Goal: Register for event/course

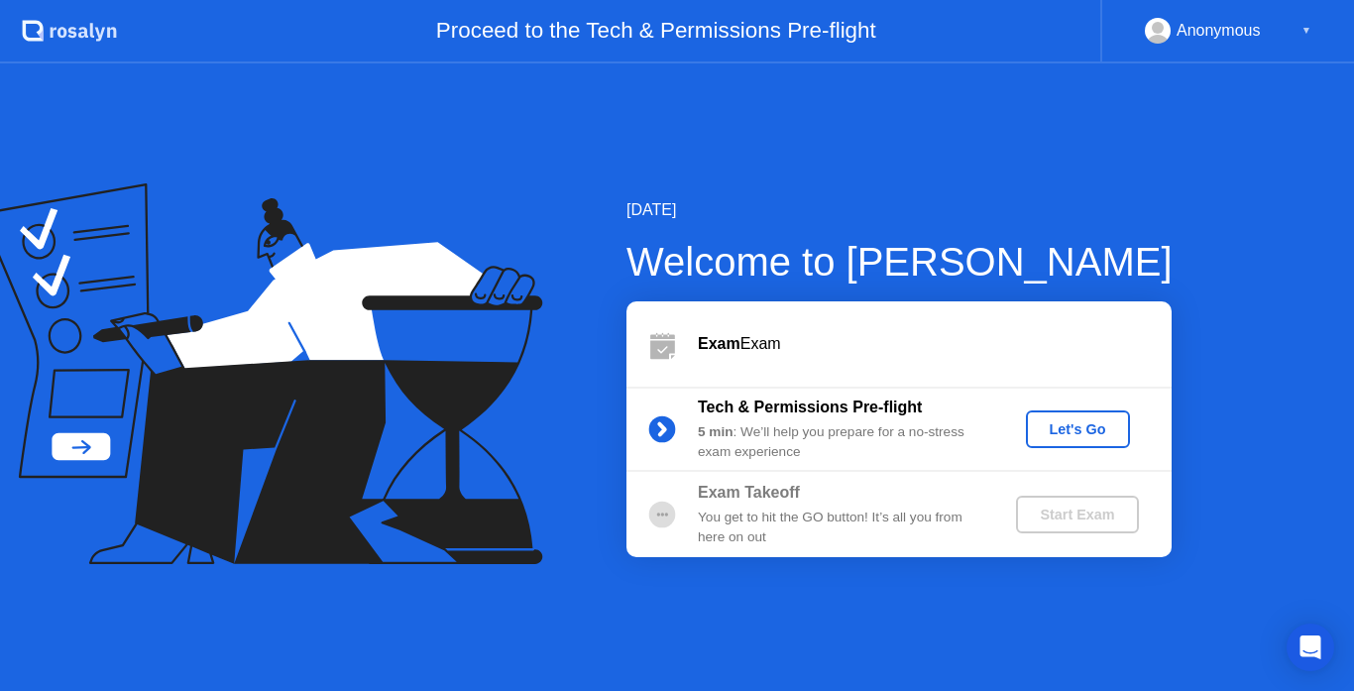
click at [1081, 433] on div "Let's Go" at bounding box center [1078, 429] width 88 height 16
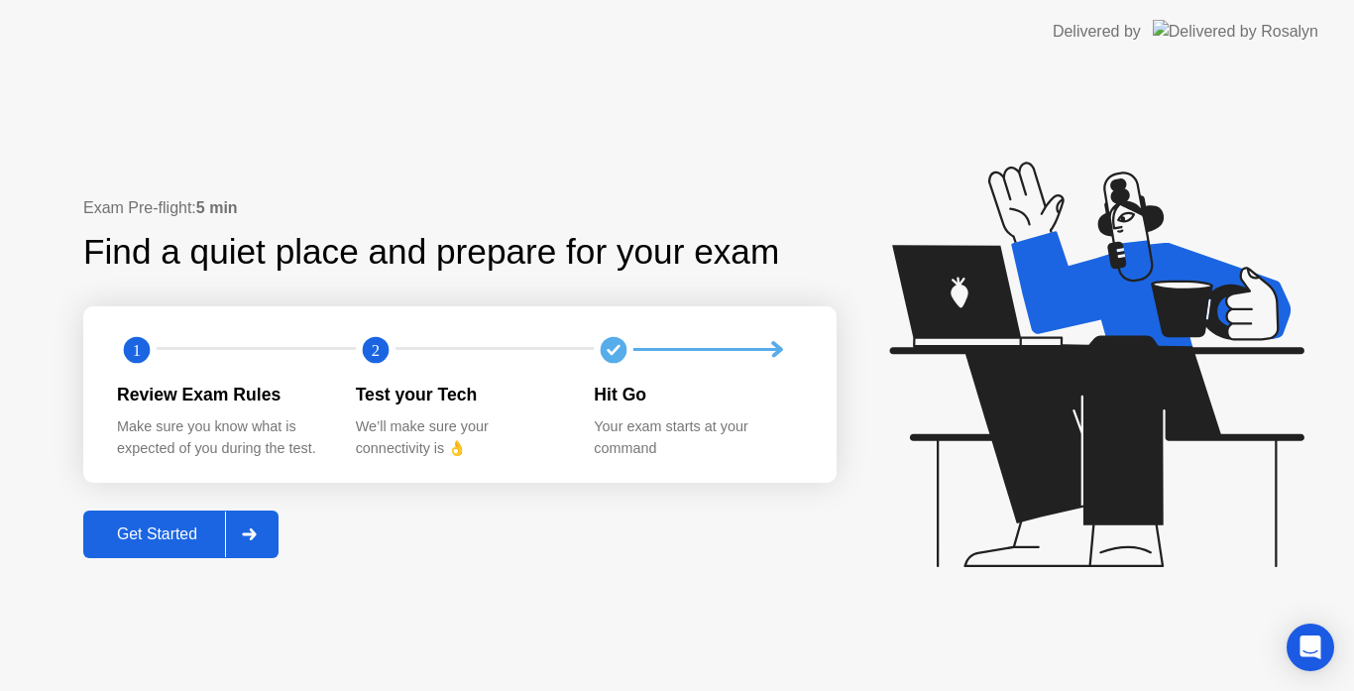
click at [179, 533] on div "Get Started" at bounding box center [157, 534] width 136 height 18
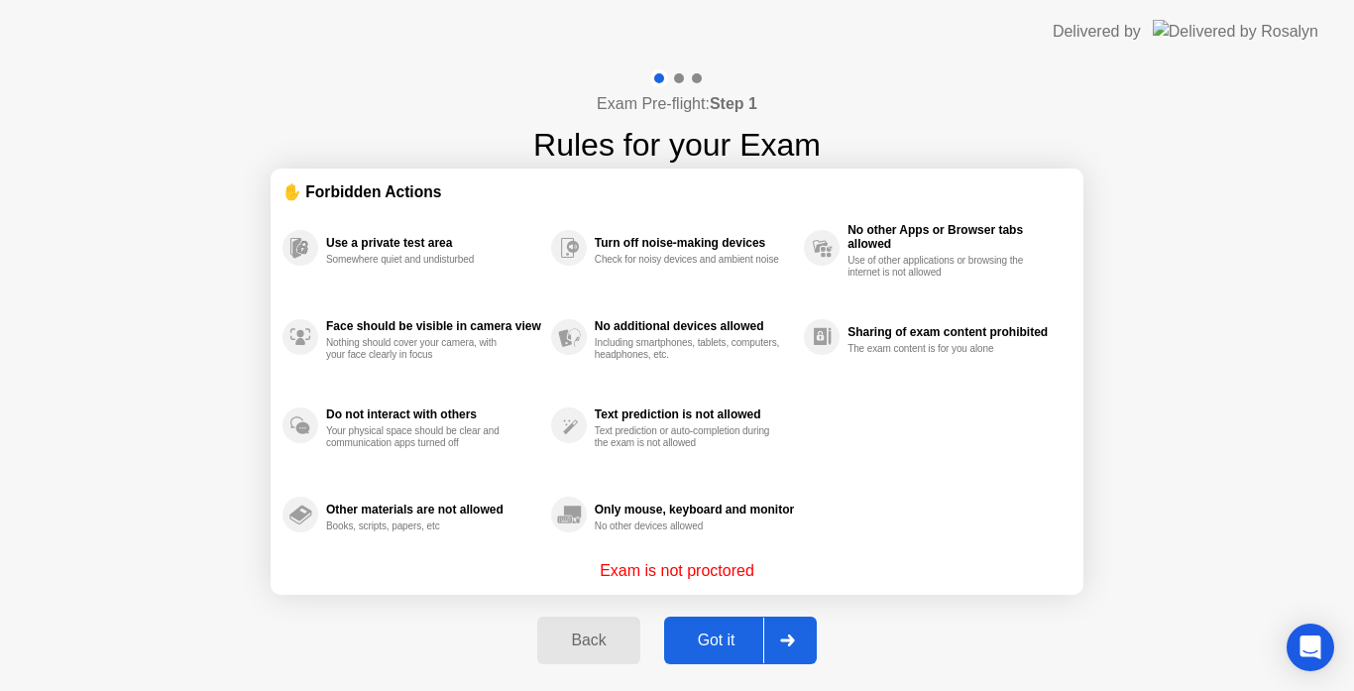
click at [717, 640] on div "Got it" at bounding box center [716, 640] width 93 height 18
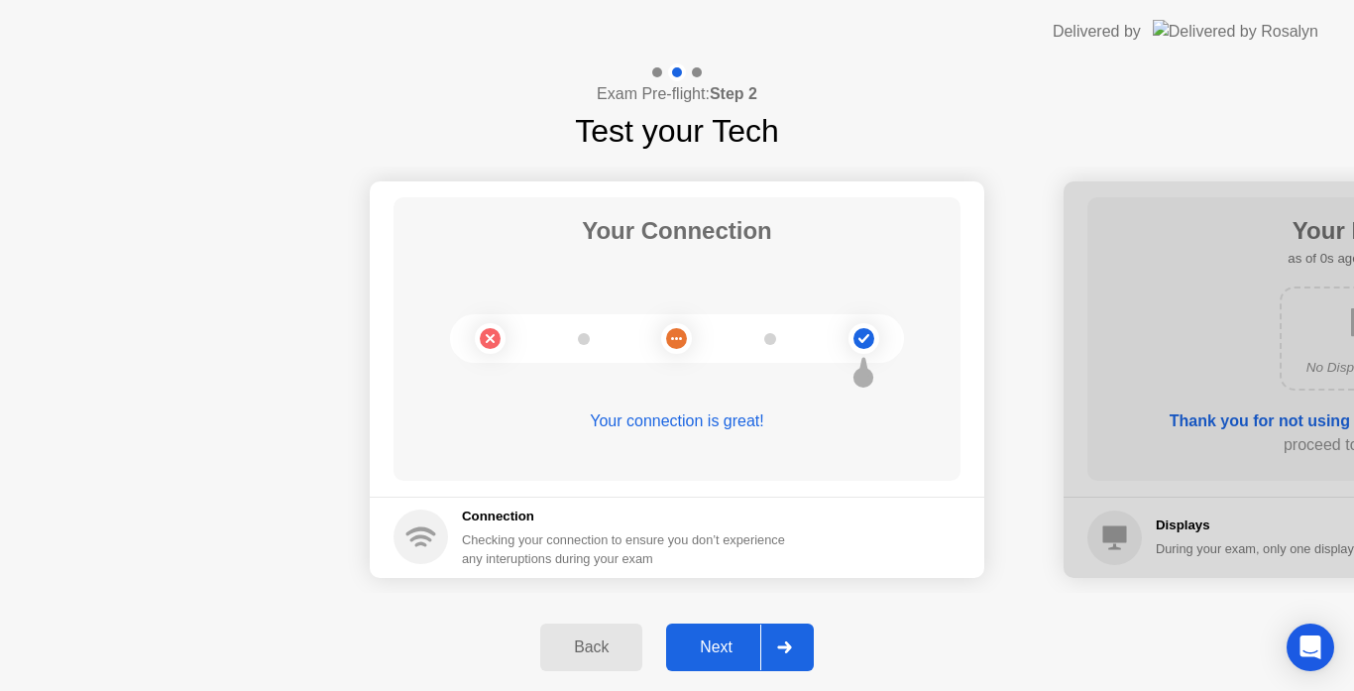
click at [717, 646] on div "Next" at bounding box center [716, 647] width 88 height 18
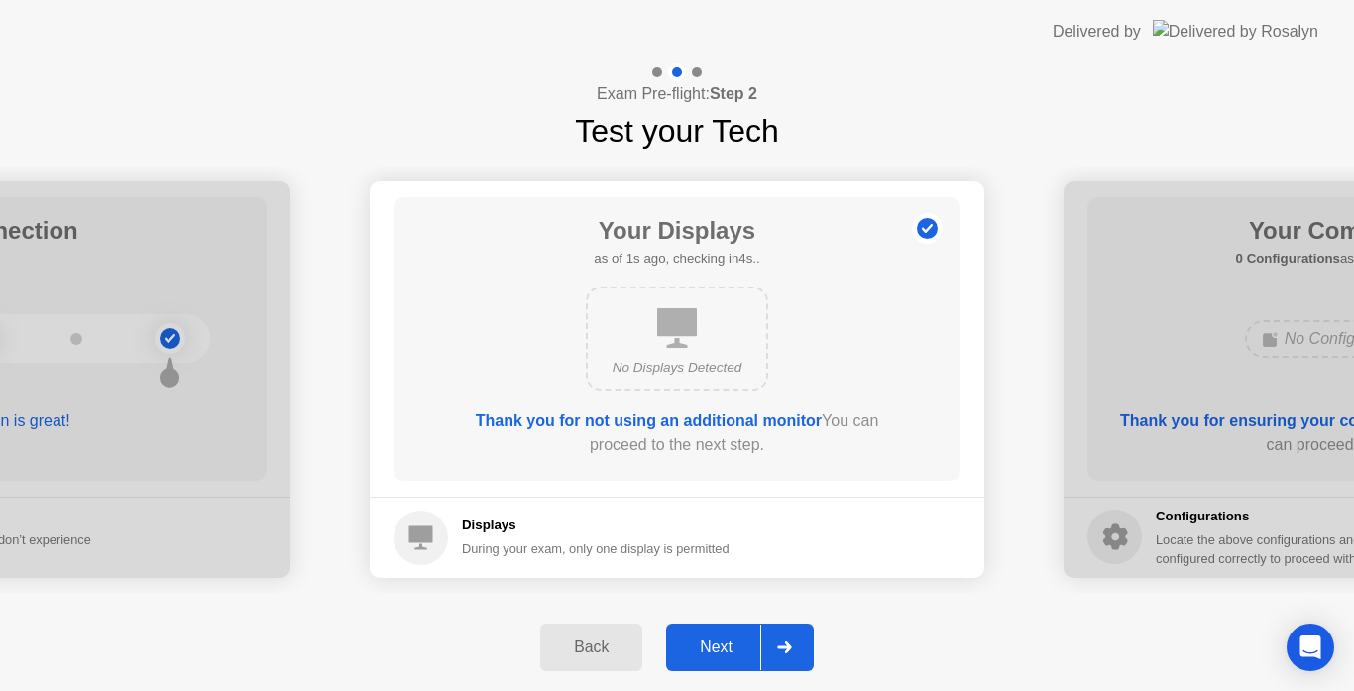
click at [717, 646] on div "Next" at bounding box center [716, 647] width 88 height 18
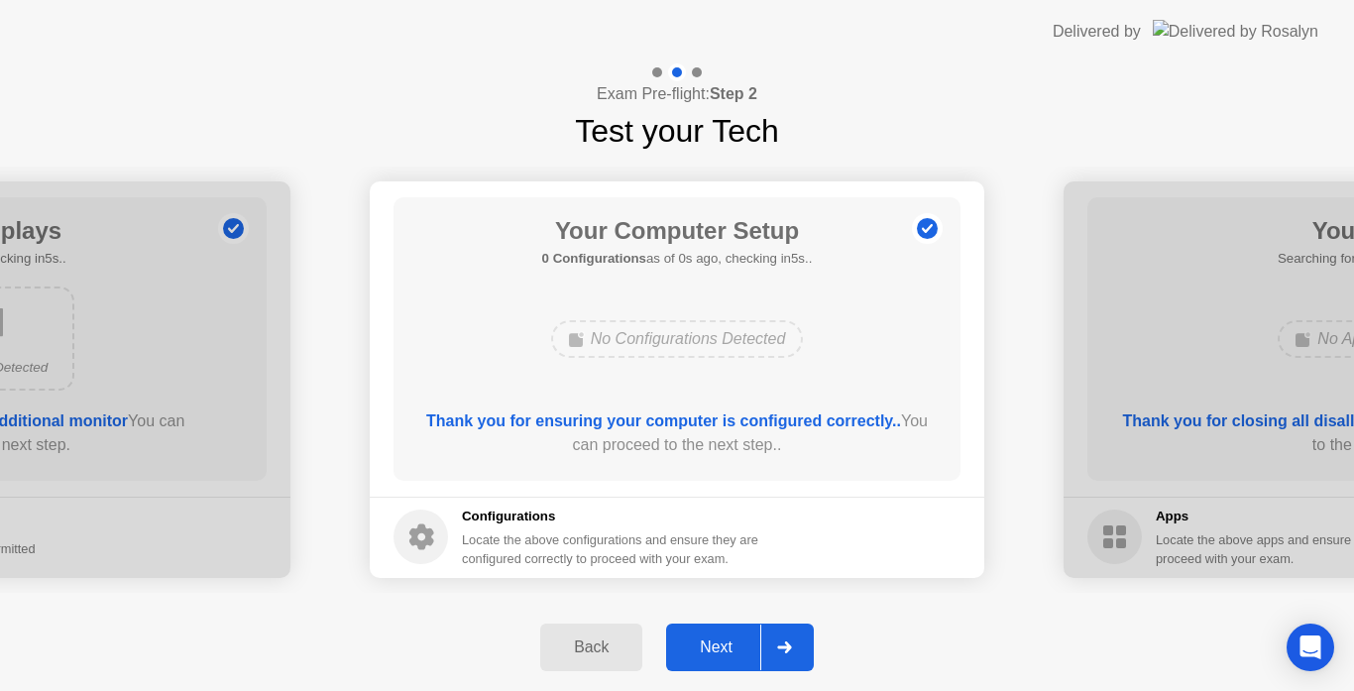
click at [717, 647] on div "Next" at bounding box center [716, 647] width 88 height 18
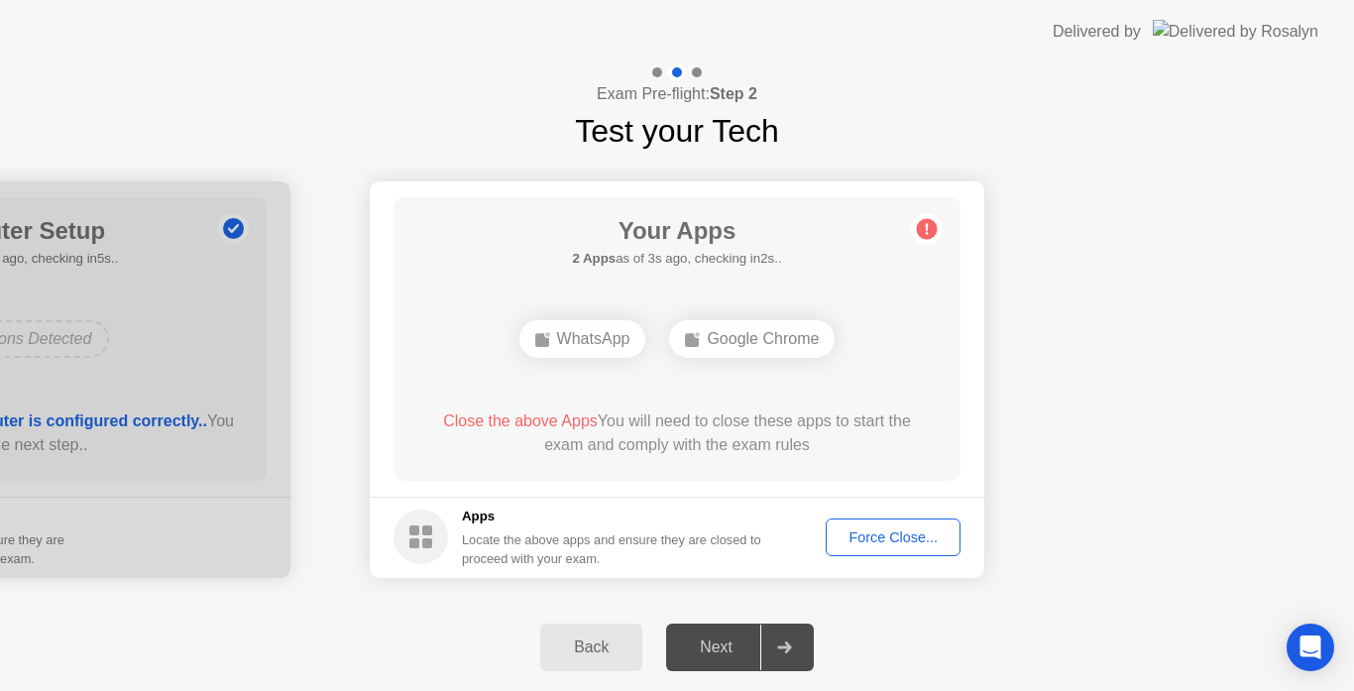
click at [866, 537] on div "Force Close..." at bounding box center [892, 537] width 121 height 16
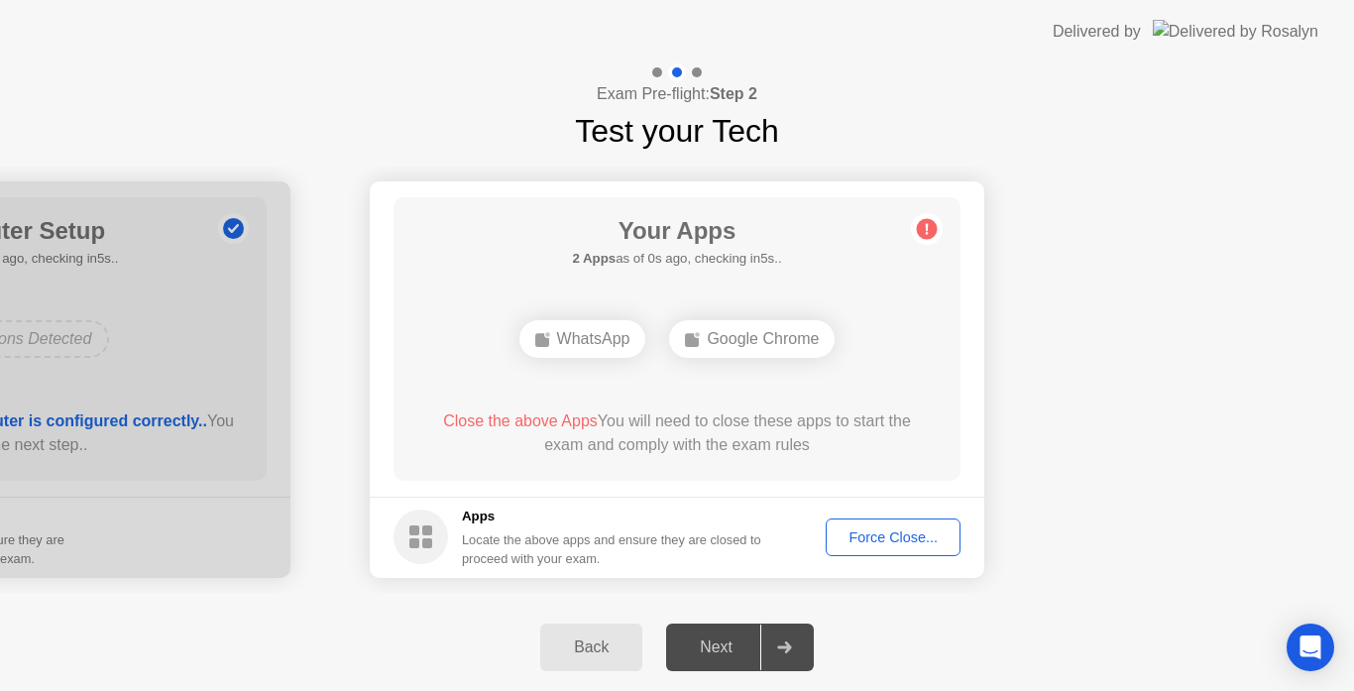
click at [603, 645] on div "Back" at bounding box center [591, 647] width 90 height 18
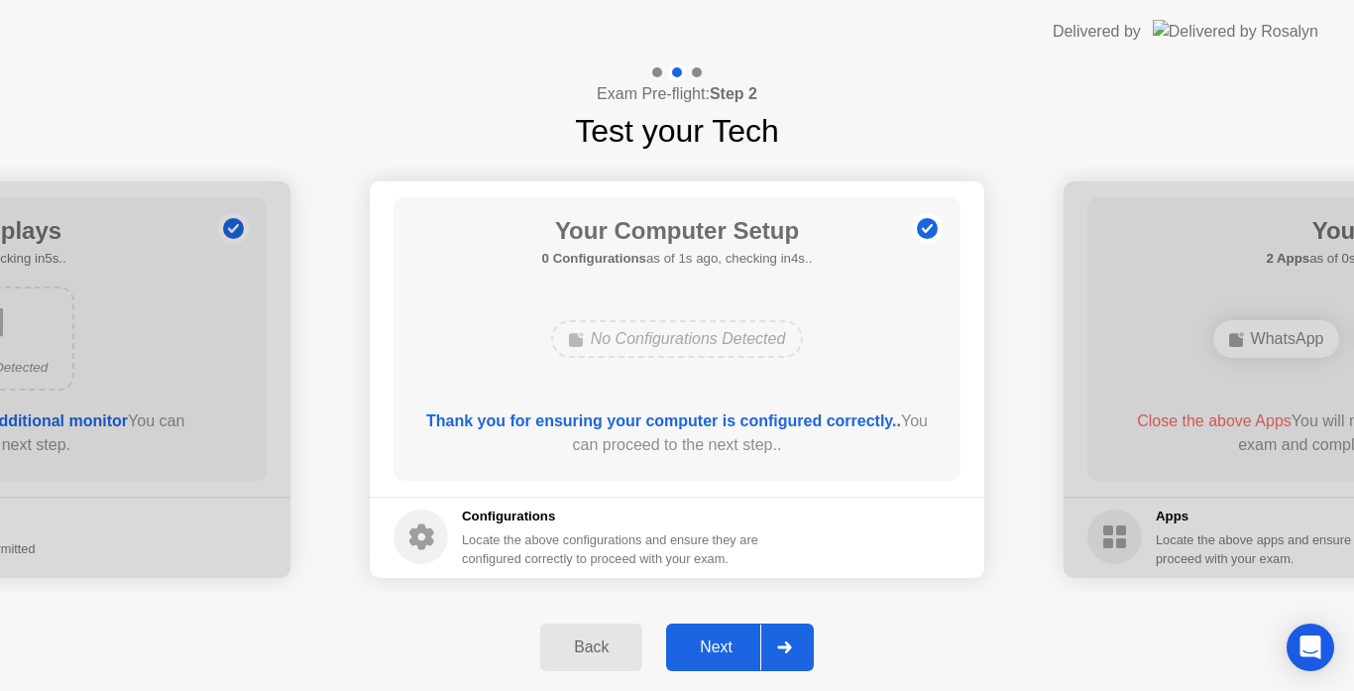
click at [721, 643] on div "Next" at bounding box center [716, 647] width 88 height 18
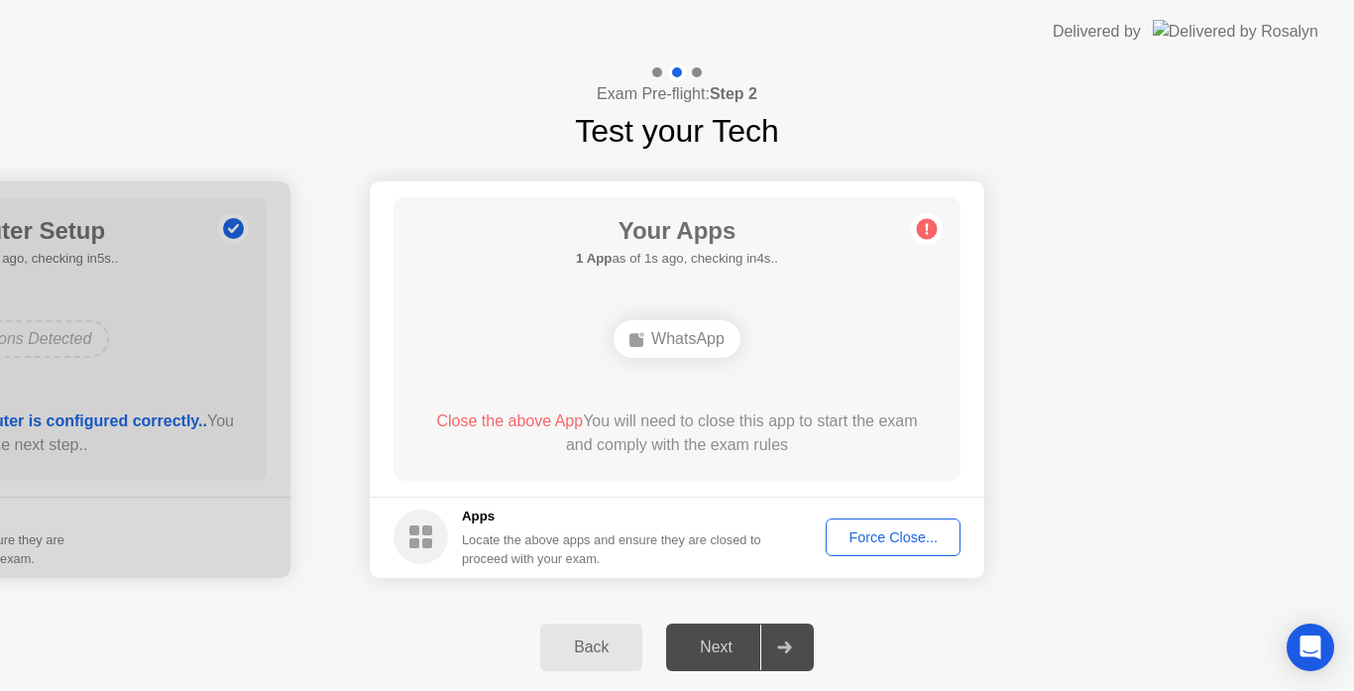
click at [595, 638] on div "Back" at bounding box center [591, 647] width 90 height 18
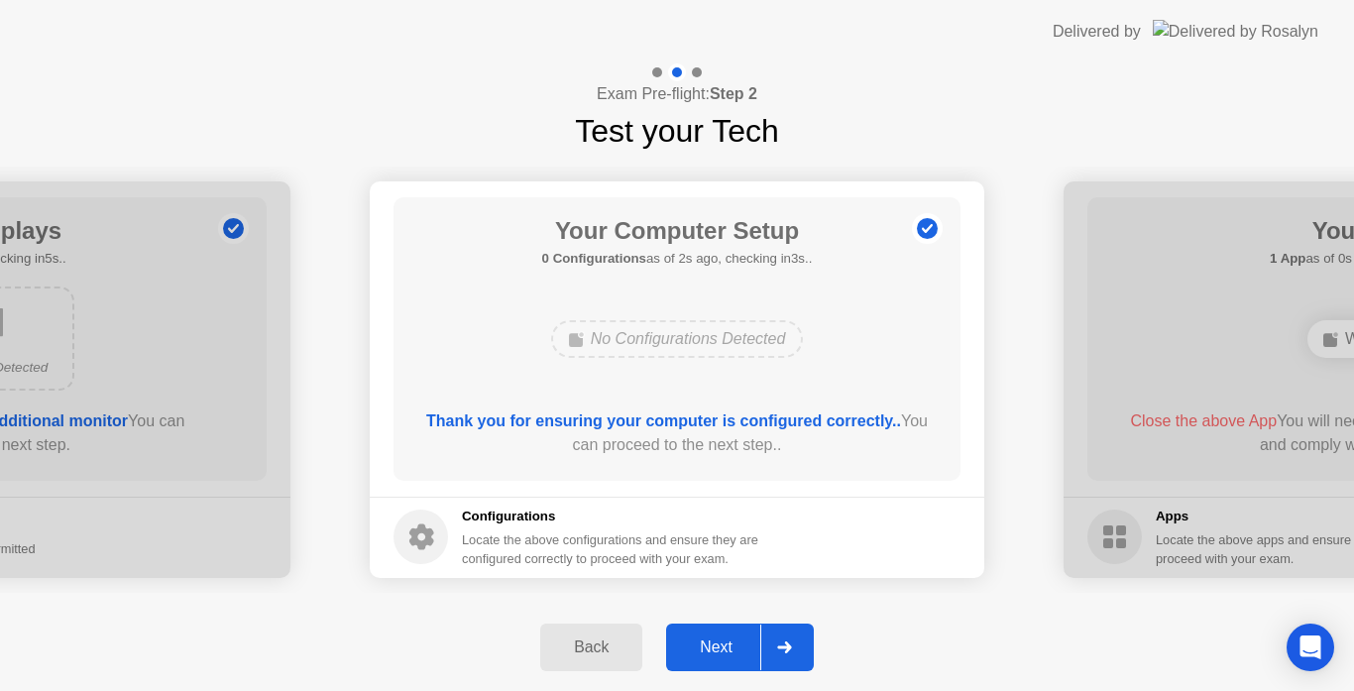
click at [724, 648] on div "Next" at bounding box center [716, 647] width 88 height 18
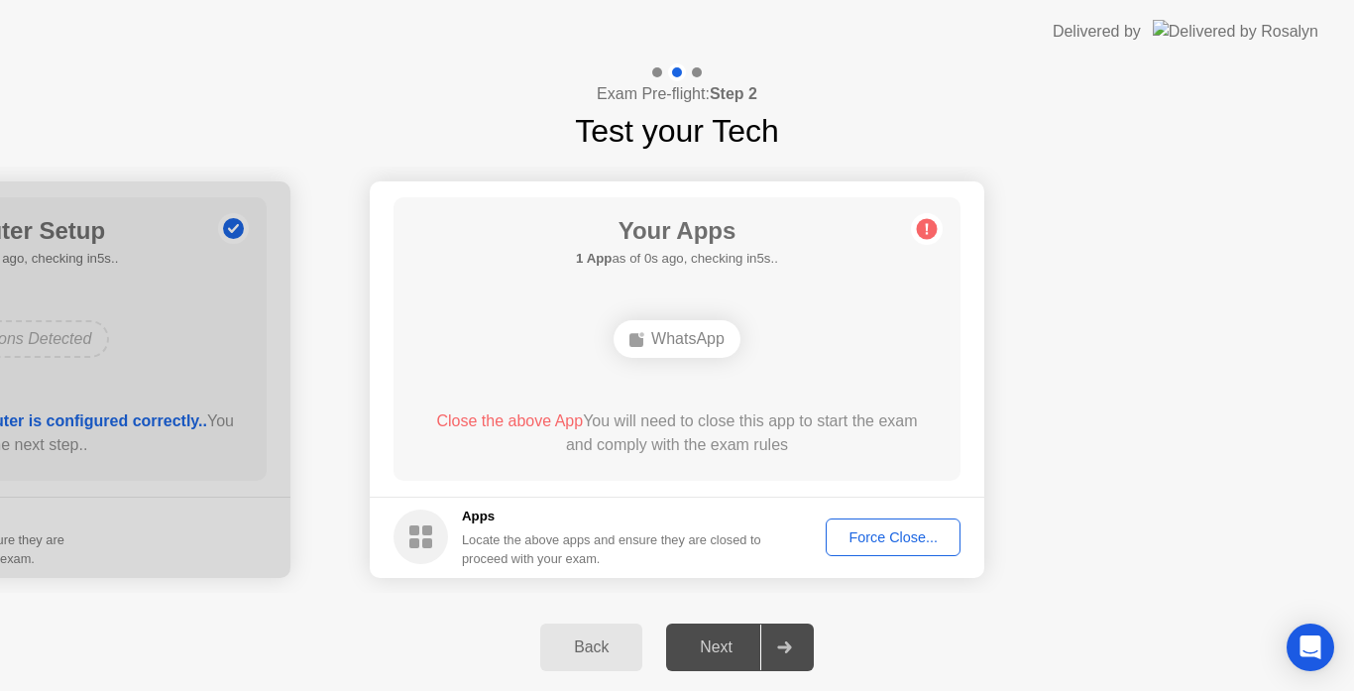
click at [923, 539] on div "Force Close..." at bounding box center [892, 537] width 121 height 16
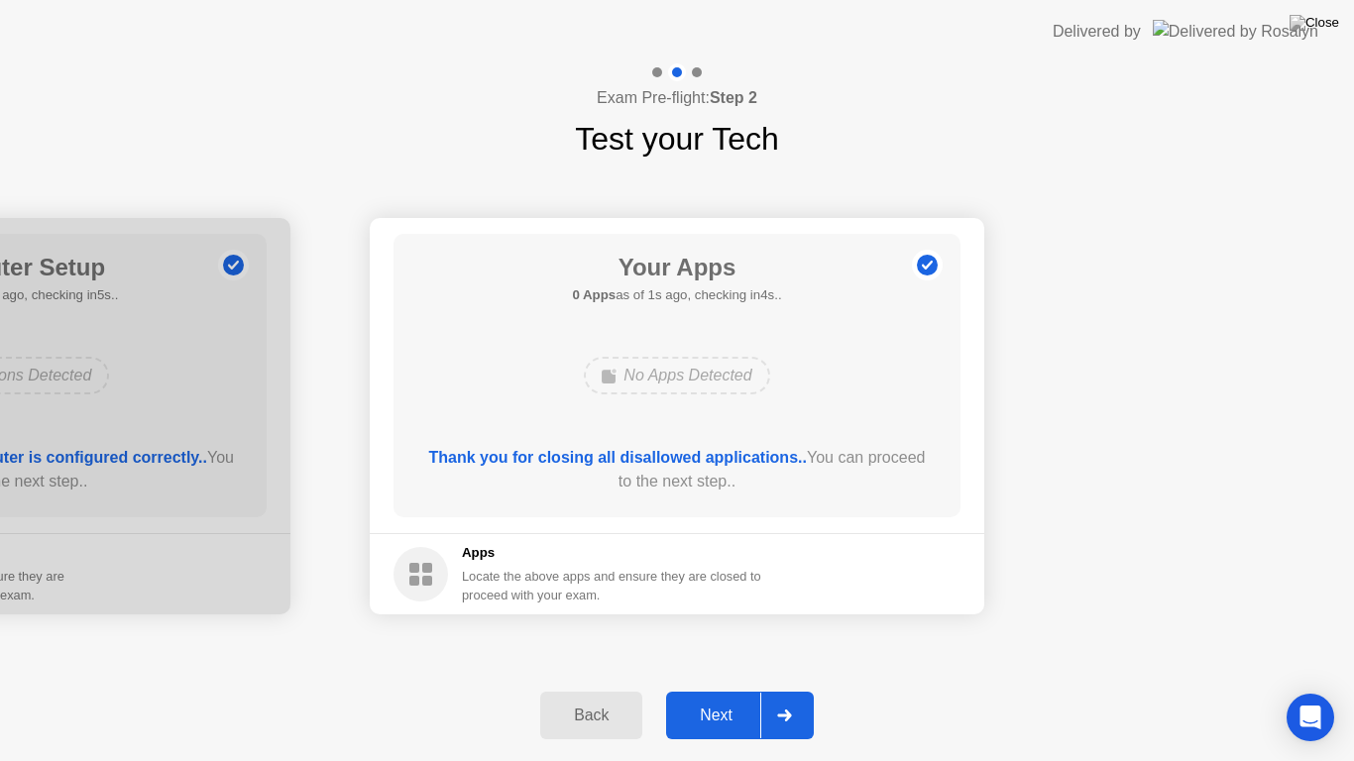
click at [710, 690] on div "Next" at bounding box center [716, 716] width 88 height 18
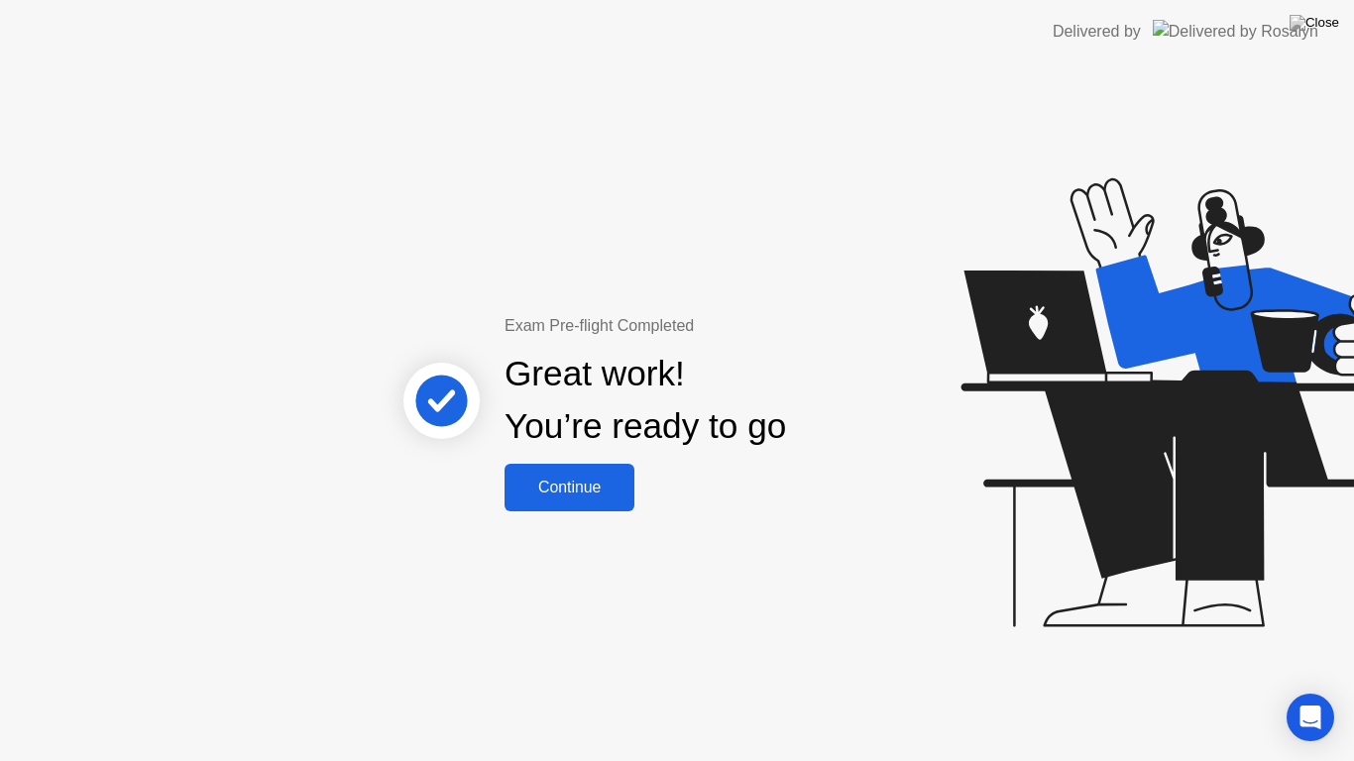
click at [592, 481] on div "Continue" at bounding box center [569, 488] width 118 height 18
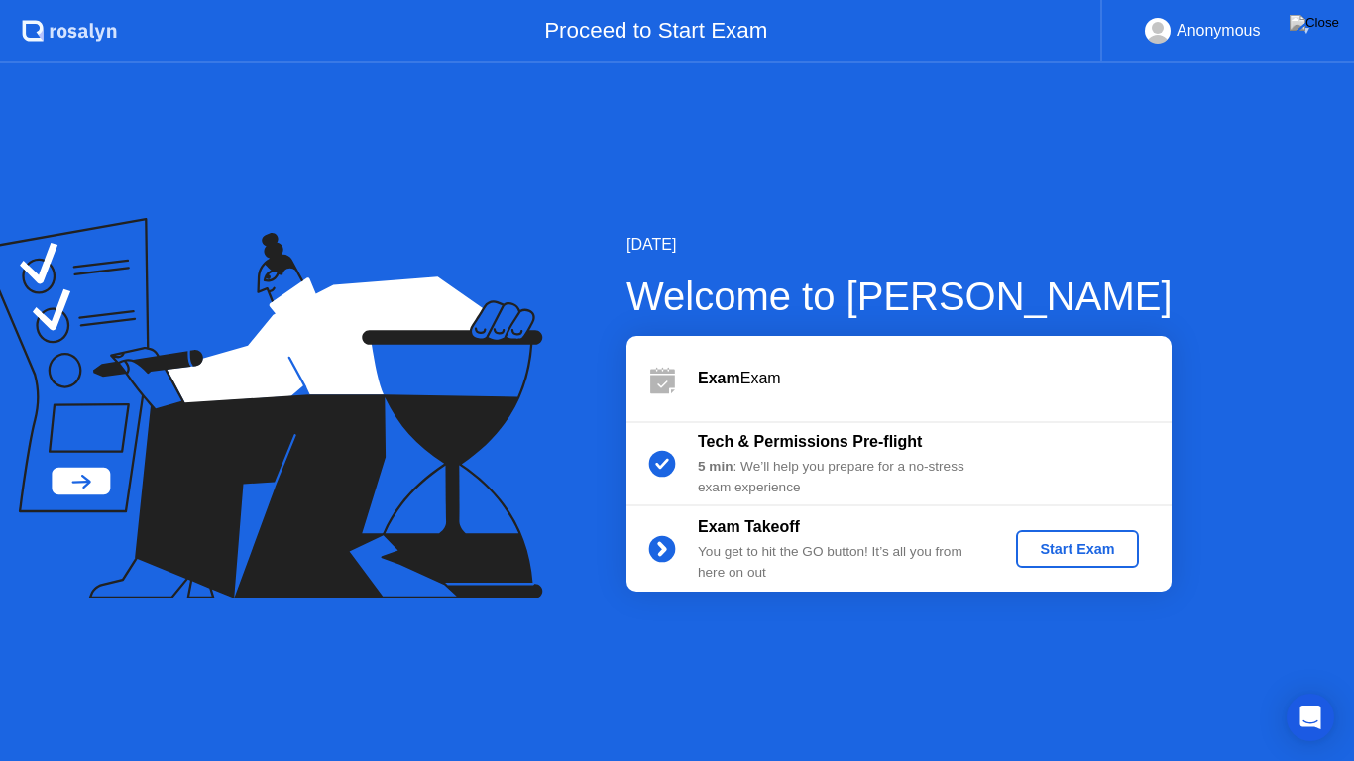
click at [1074, 557] on div "Start Exam" at bounding box center [1077, 549] width 106 height 16
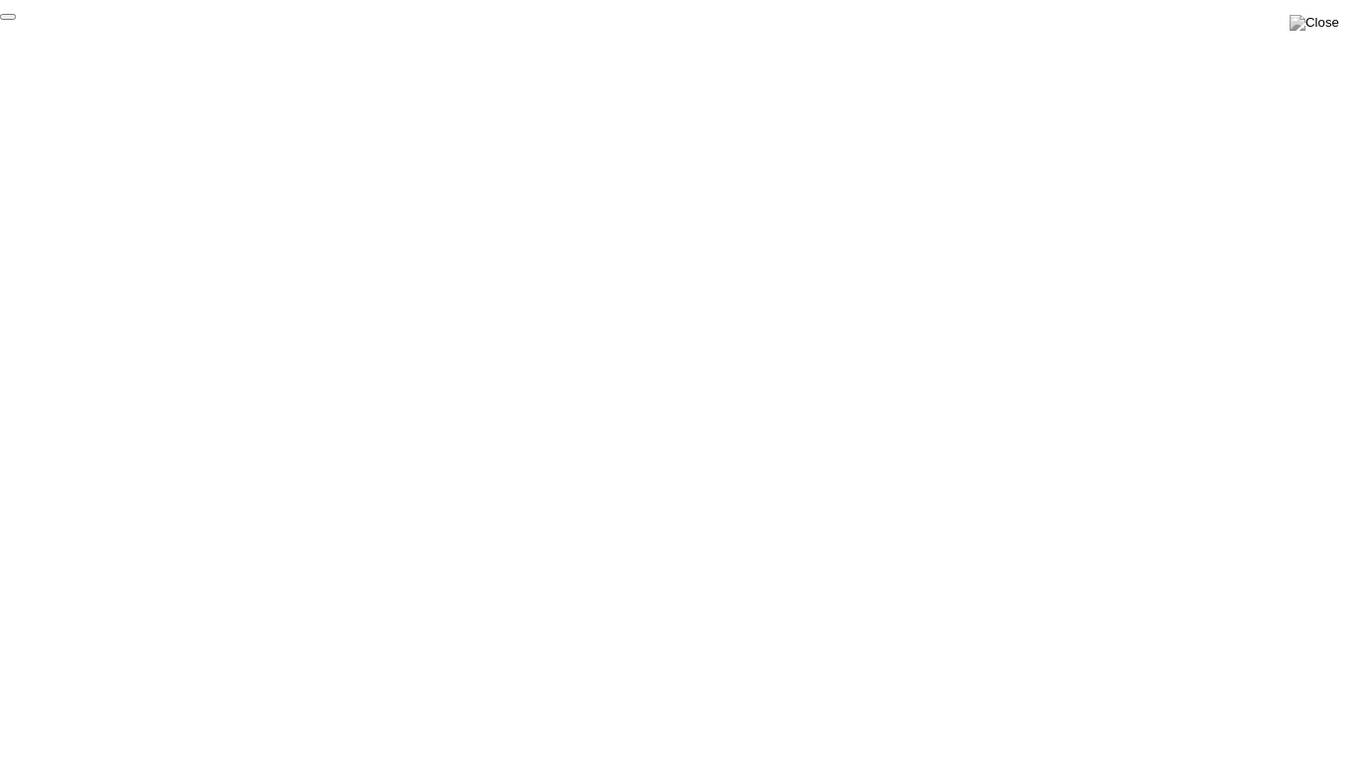
click div "End Proctoring Session"
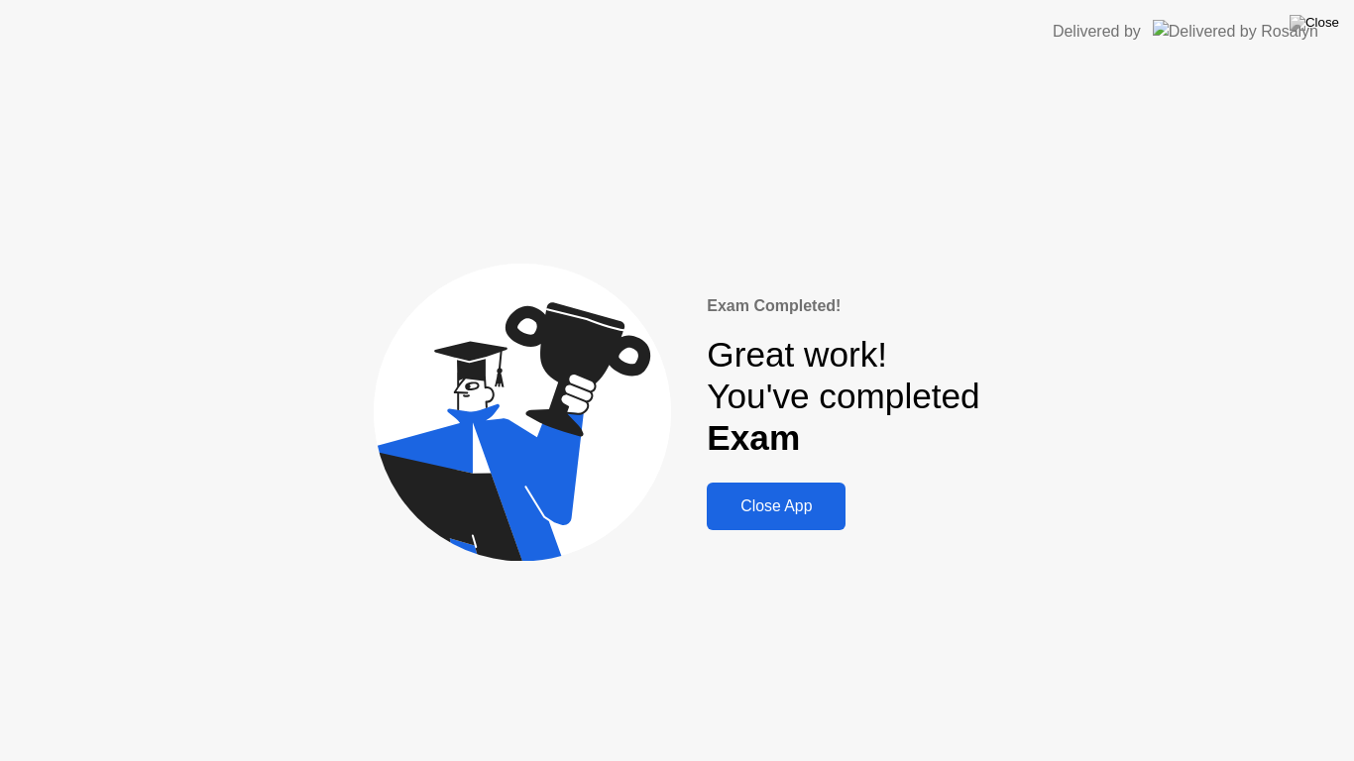
click at [777, 502] on div "Close App" at bounding box center [775, 506] width 127 height 18
